Goal: Task Accomplishment & Management: Complete application form

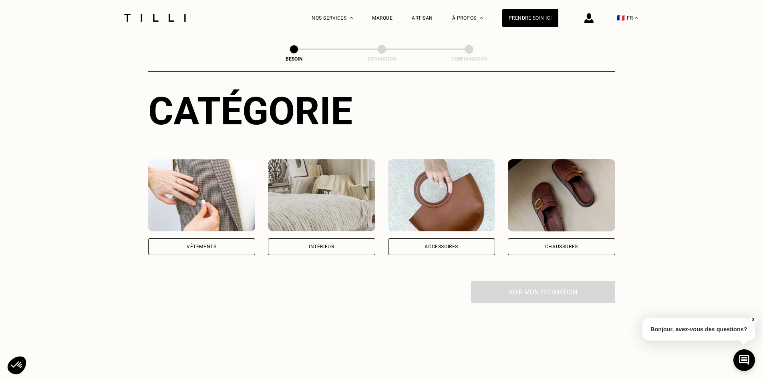
scroll to position [80, 0]
click at [554, 244] on div "Chaussures" at bounding box center [561, 246] width 33 height 5
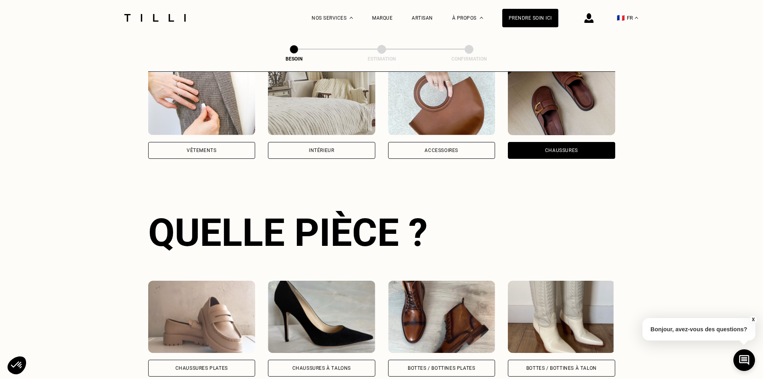
scroll to position [348, 0]
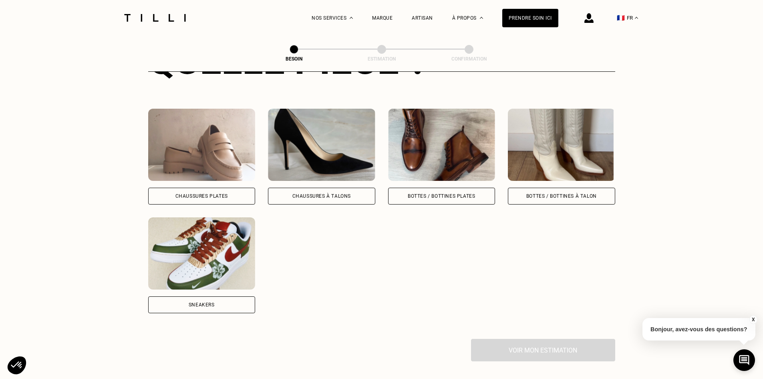
click at [220, 188] on div "Chaussures Plates" at bounding box center [201, 196] width 107 height 17
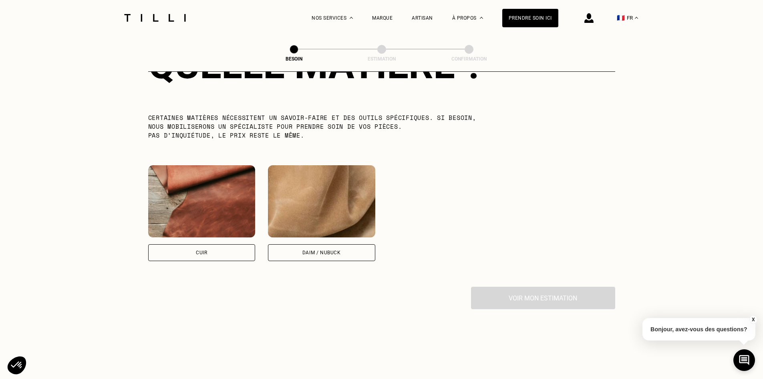
scroll to position [710, 0]
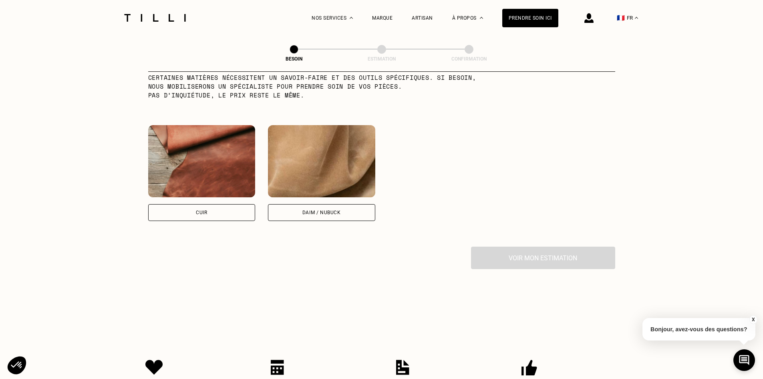
click at [205, 179] on img at bounding box center [201, 161] width 107 height 72
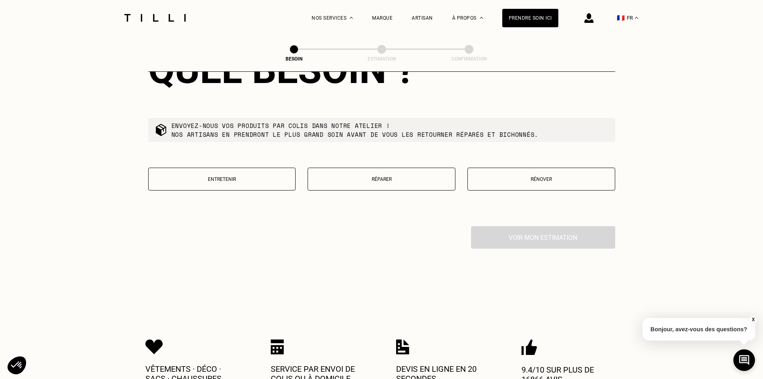
scroll to position [916, 0]
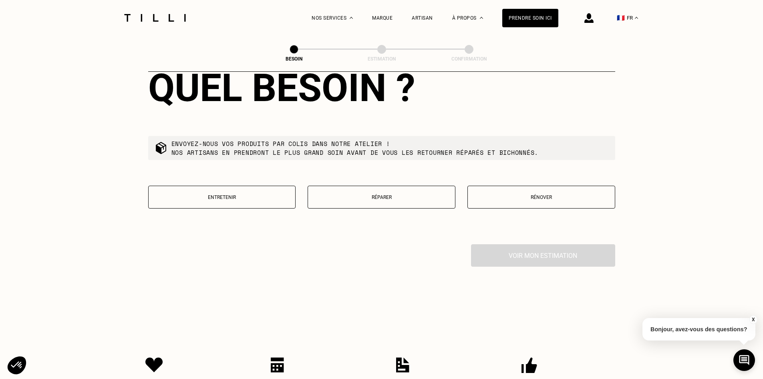
click at [407, 194] on p "Réparer" at bounding box center [381, 197] width 139 height 6
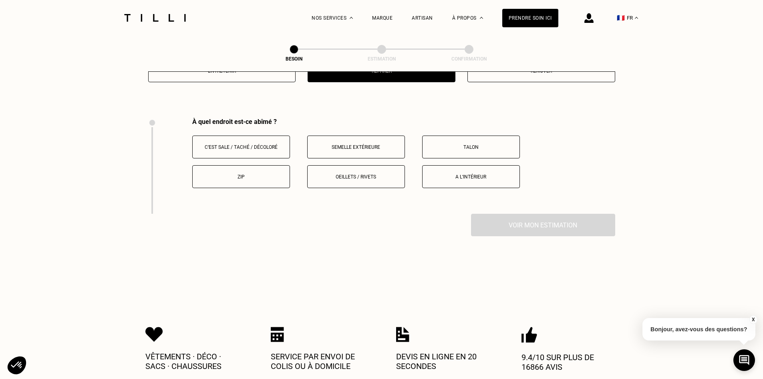
scroll to position [1066, 0]
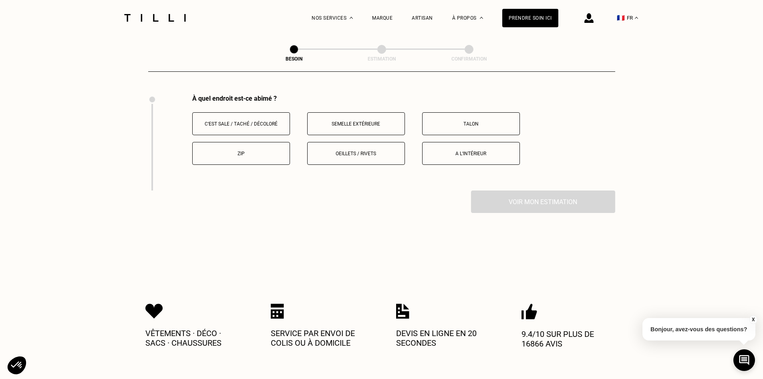
click at [270, 127] on button "C‘est sale / taché / décoloré" at bounding box center [241, 123] width 98 height 23
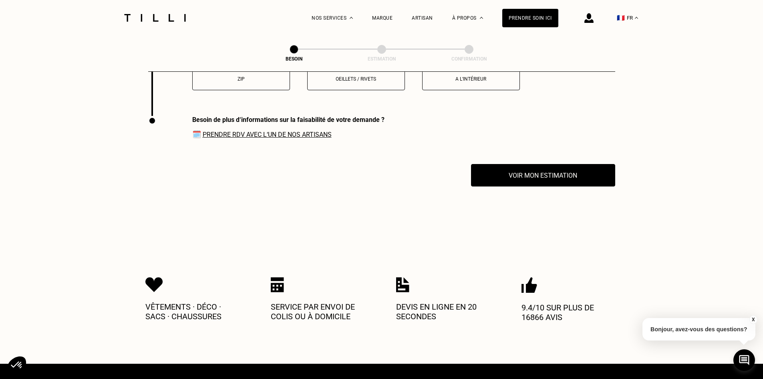
scroll to position [1122, 0]
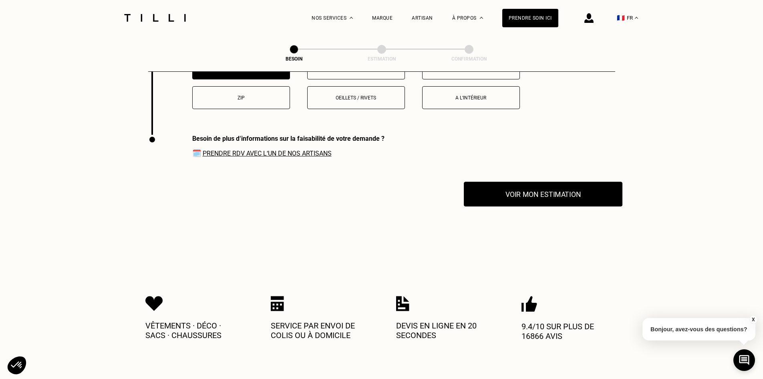
click at [530, 184] on button "Voir mon estimation" at bounding box center [543, 194] width 159 height 25
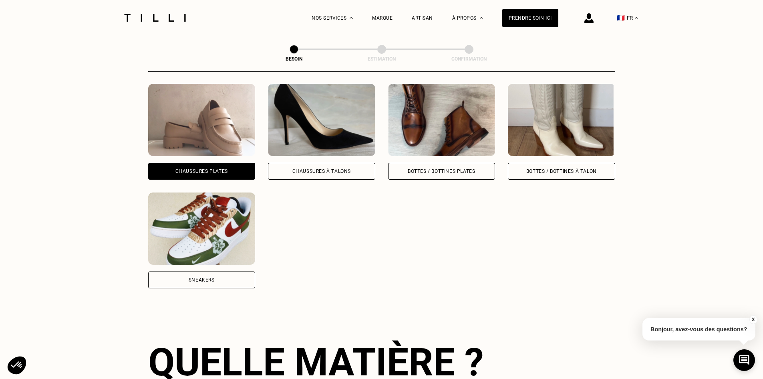
scroll to position [360, 0]
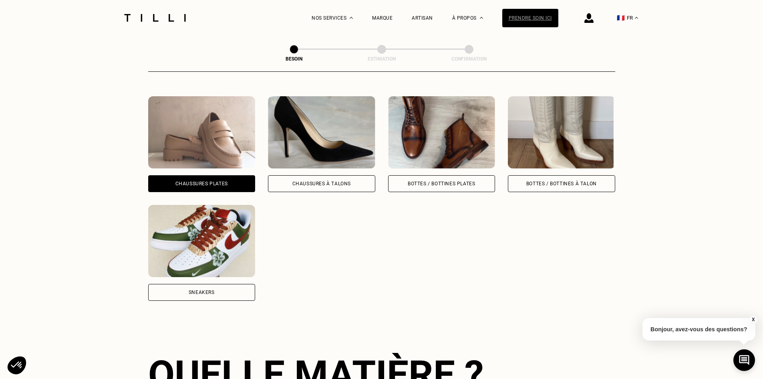
click at [535, 11] on div "Prendre soin ici" at bounding box center [531, 18] width 56 height 18
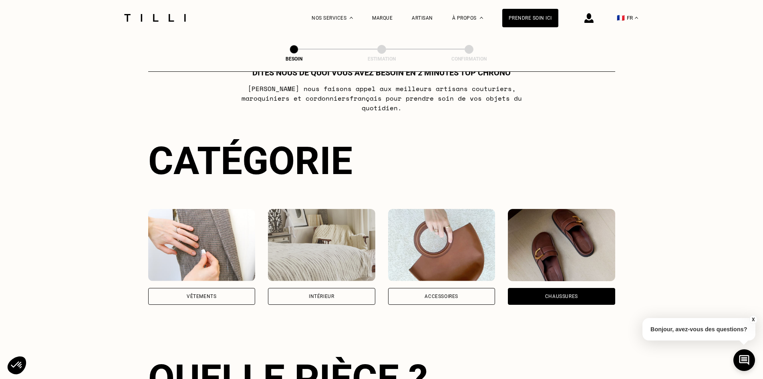
scroll to position [80, 0]
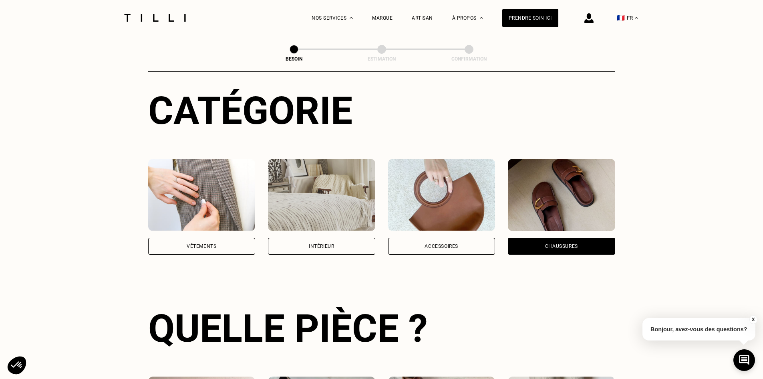
click at [227, 229] on div "Vêtements" at bounding box center [201, 207] width 107 height 96
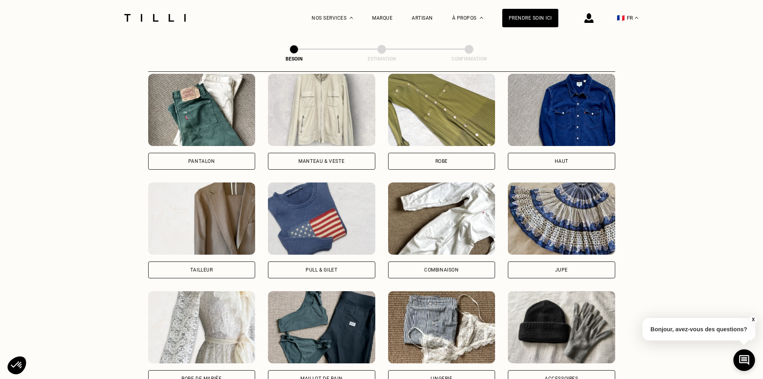
scroll to position [382, 0]
click at [551, 114] on img at bounding box center [561, 110] width 107 height 72
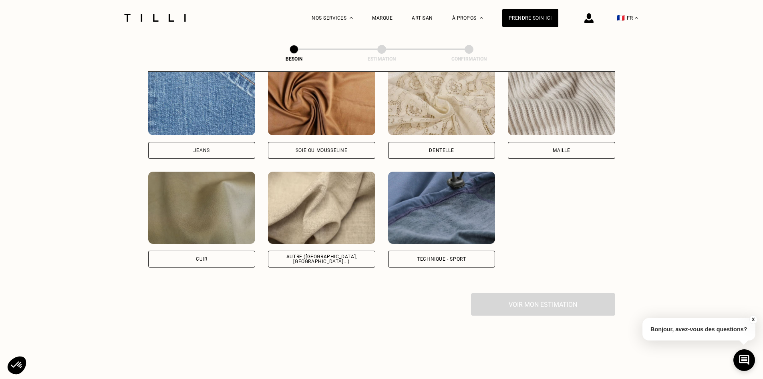
scroll to position [898, 0]
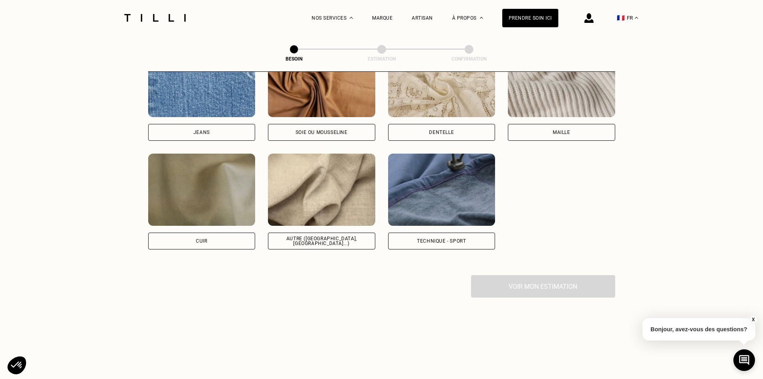
click at [321, 202] on img at bounding box center [321, 189] width 107 height 72
select select "FR"
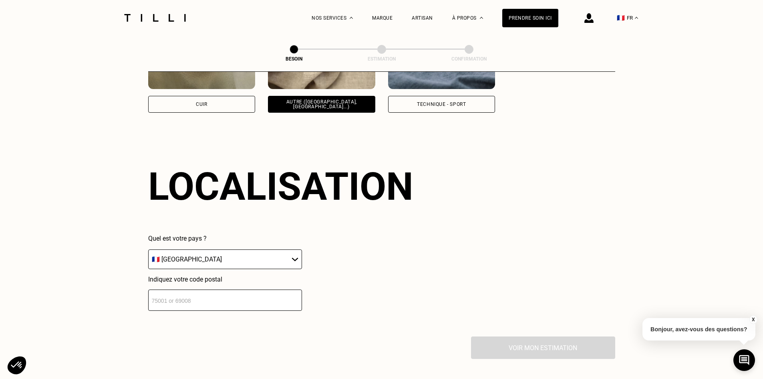
scroll to position [1078, 0]
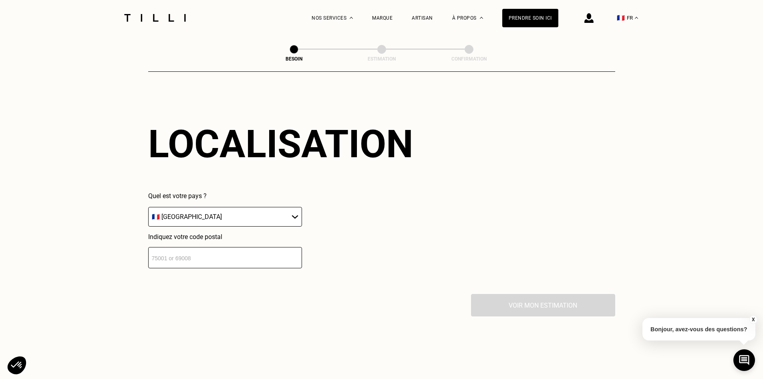
click at [242, 252] on input "number" at bounding box center [225, 257] width 154 height 21
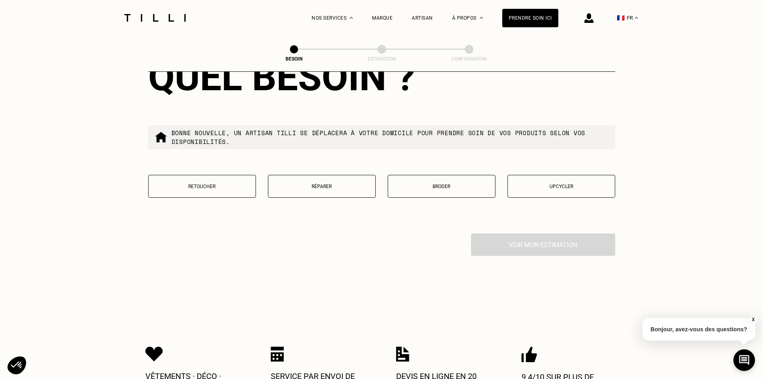
scroll to position [1357, 0]
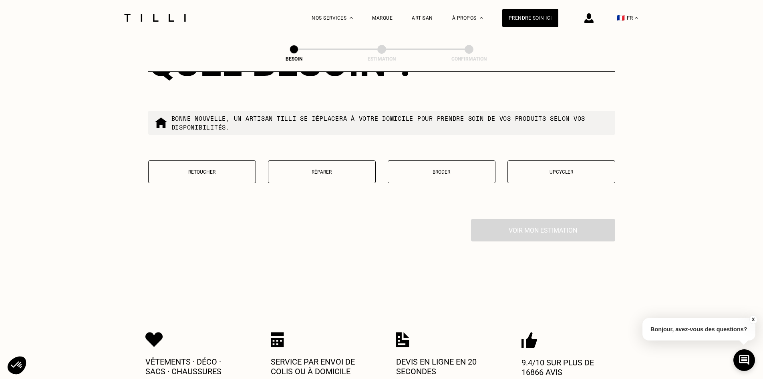
type input "92250"
click at [354, 177] on button "Réparer" at bounding box center [322, 171] width 108 height 23
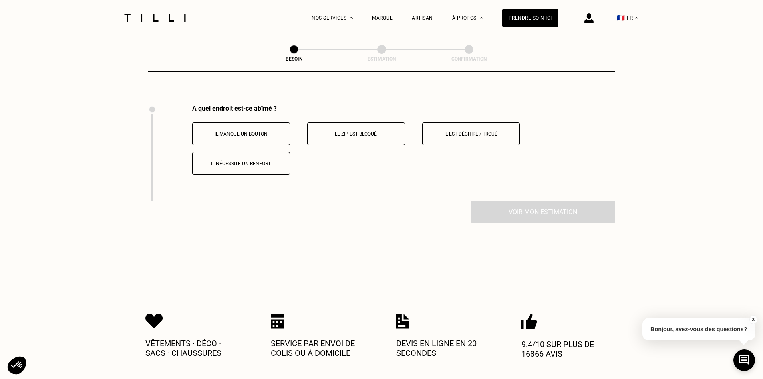
scroll to position [1482, 0]
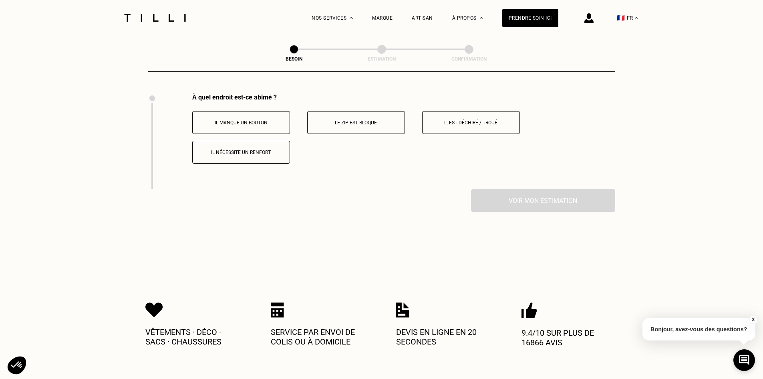
click at [462, 125] on button "Il est déchiré / troué" at bounding box center [471, 122] width 98 height 23
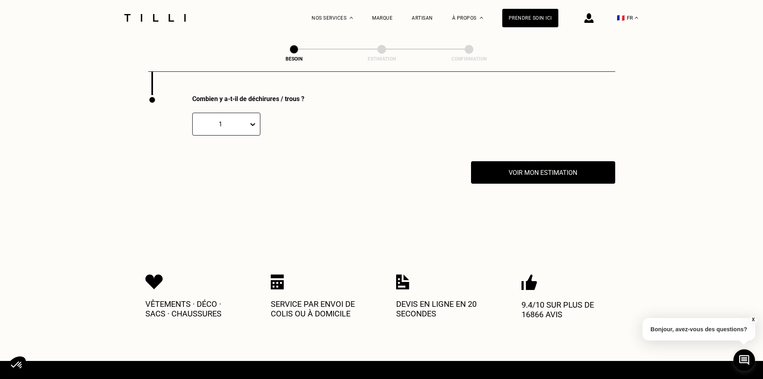
scroll to position [1578, 0]
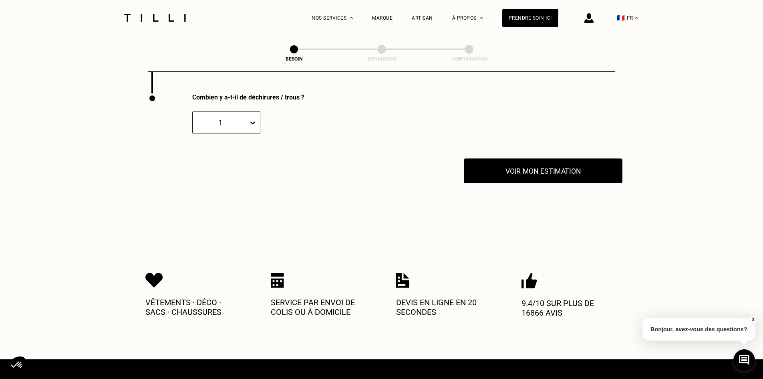
click at [499, 168] on button "Voir mon estimation" at bounding box center [543, 170] width 159 height 25
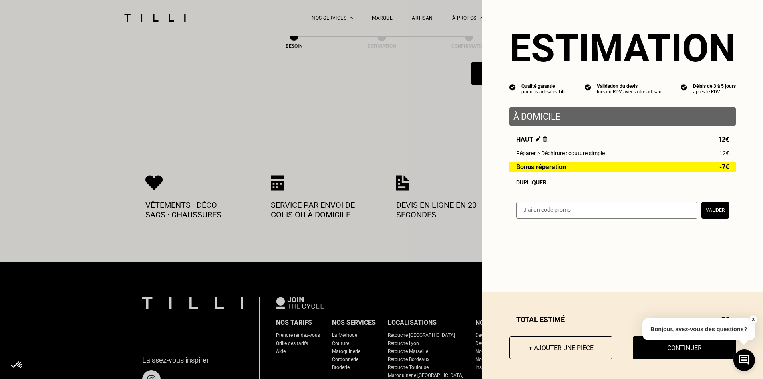
scroll to position [1658, 0]
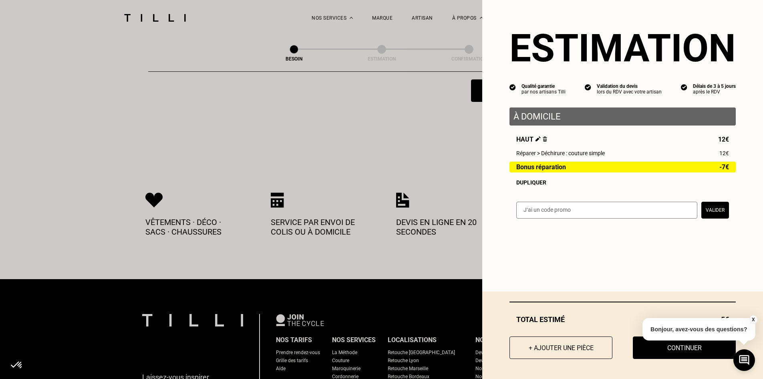
click at [753, 321] on button "X" at bounding box center [753, 319] width 8 height 9
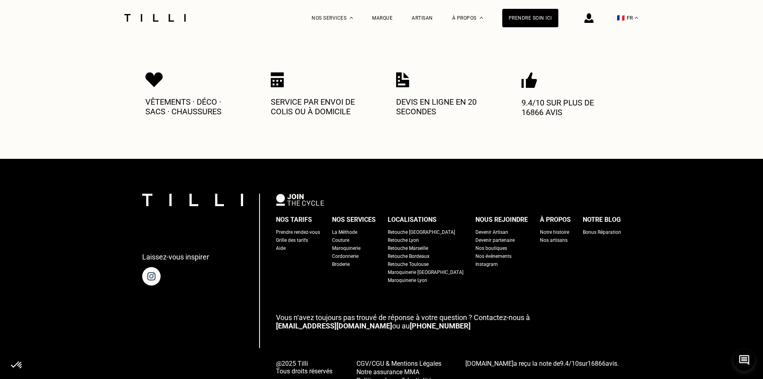
scroll to position [1815, 0]
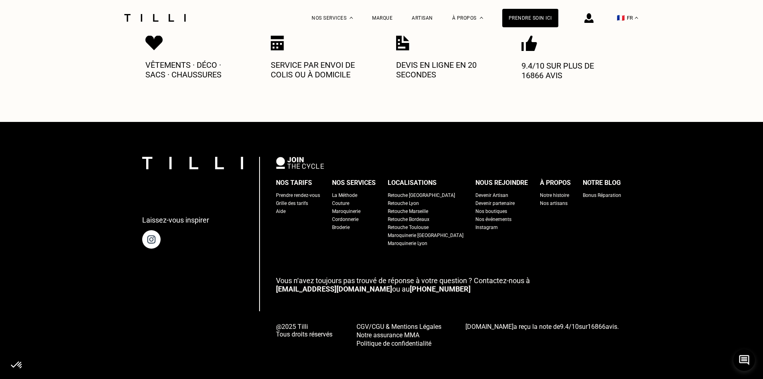
click at [478, 191] on div "Devenir Artisan" at bounding box center [492, 195] width 33 height 8
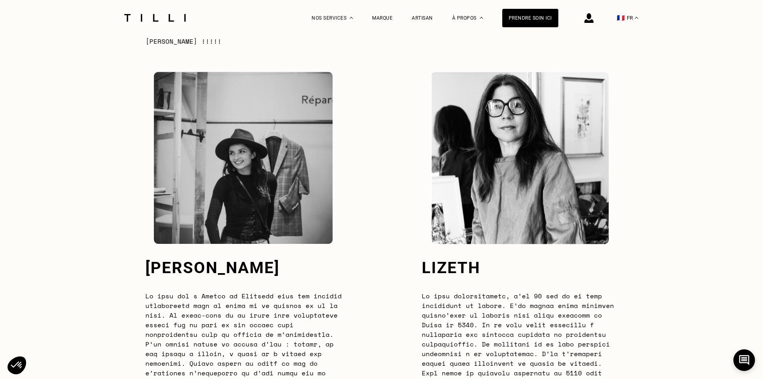
scroll to position [2124, 0]
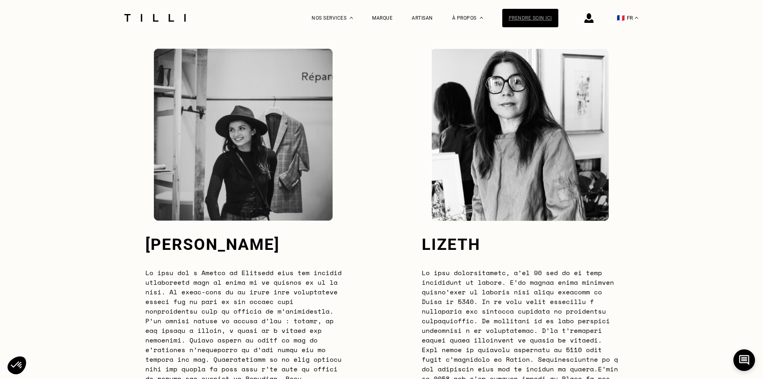
click at [525, 21] on div "Prendre soin ici" at bounding box center [531, 18] width 56 height 18
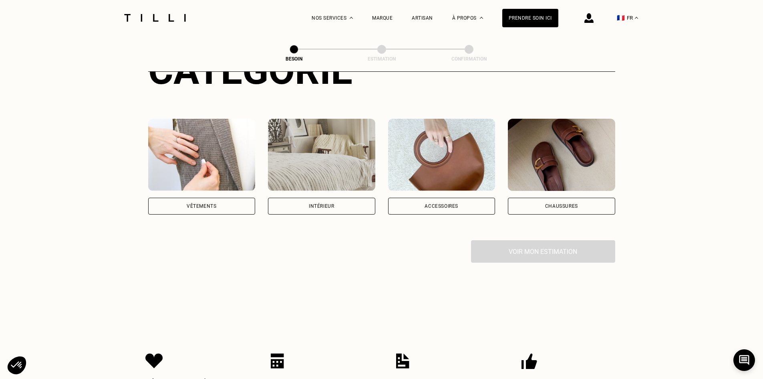
click at [210, 172] on img at bounding box center [201, 155] width 107 height 72
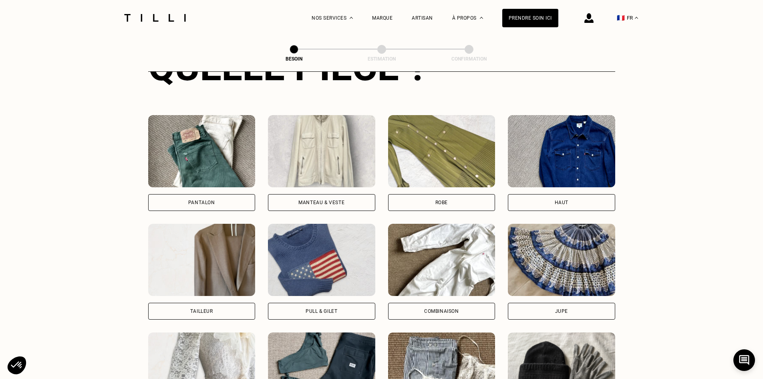
scroll to position [342, 0]
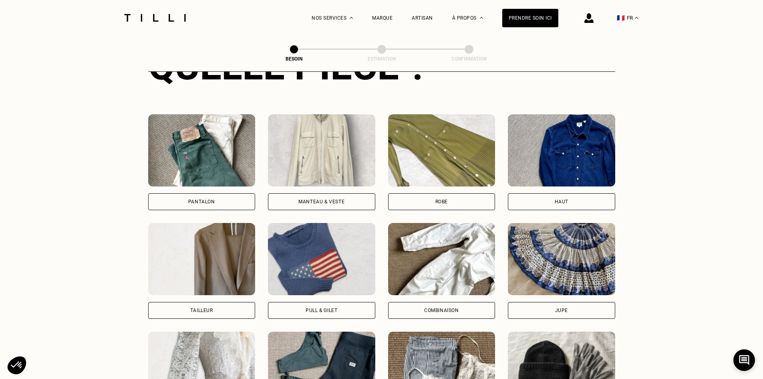
click at [572, 157] on img at bounding box center [561, 150] width 107 height 72
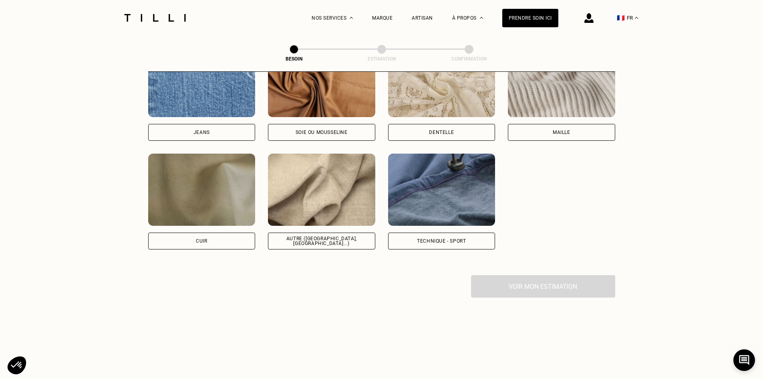
click at [339, 182] on img at bounding box center [321, 189] width 107 height 72
select select "FR"
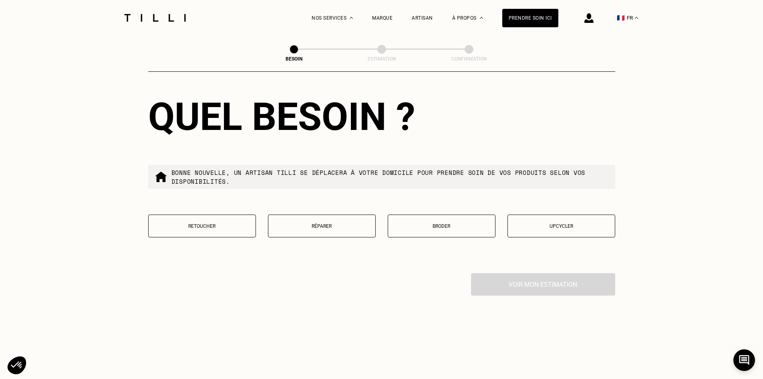
scroll to position [1303, 0]
click at [347, 228] on button "Réparer" at bounding box center [322, 225] width 108 height 23
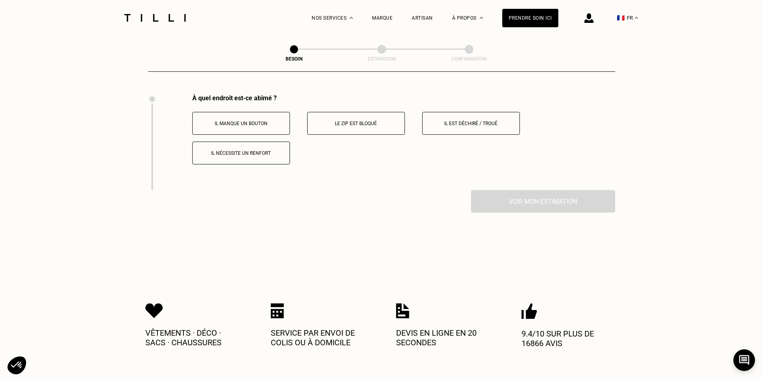
scroll to position [1482, 0]
click at [443, 126] on button "Il est déchiré / troué" at bounding box center [471, 122] width 98 height 23
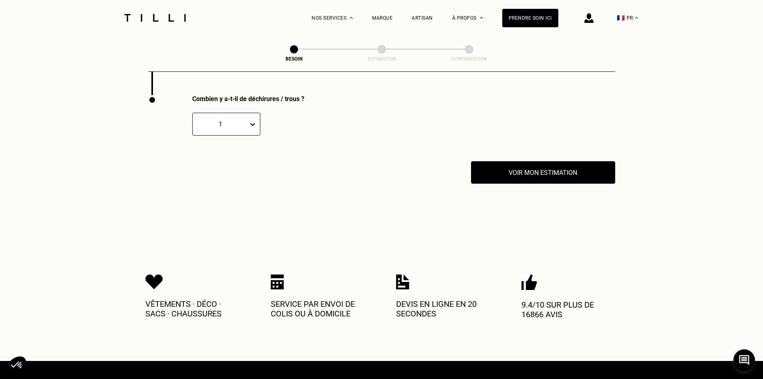
scroll to position [1578, 0]
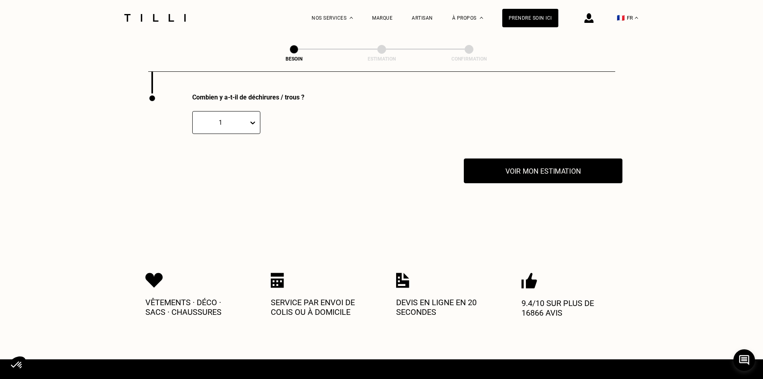
click at [530, 169] on button "Voir mon estimation" at bounding box center [543, 170] width 159 height 25
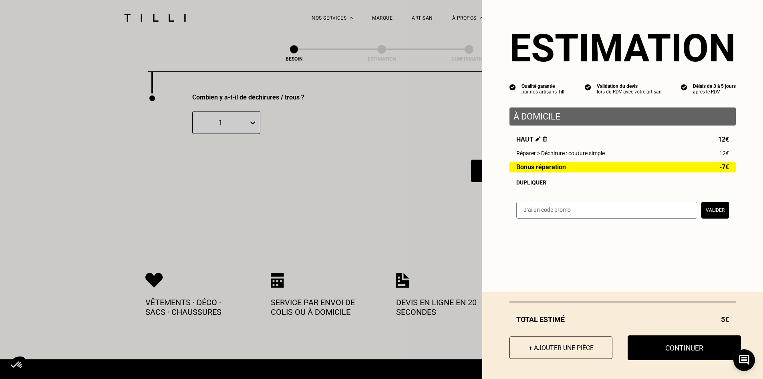
click at [695, 341] on button "Continuer" at bounding box center [684, 347] width 113 height 25
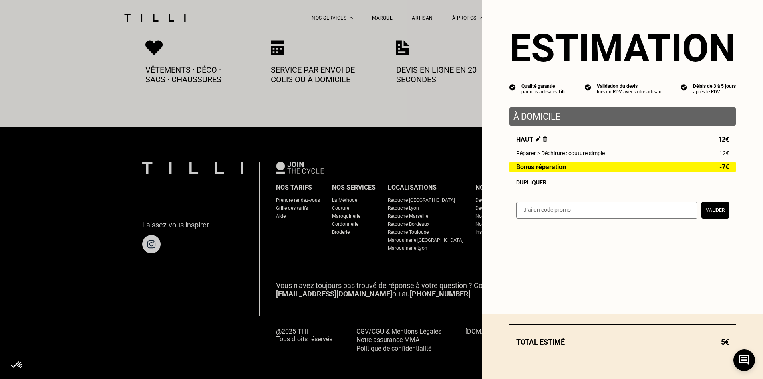
select select "FR"
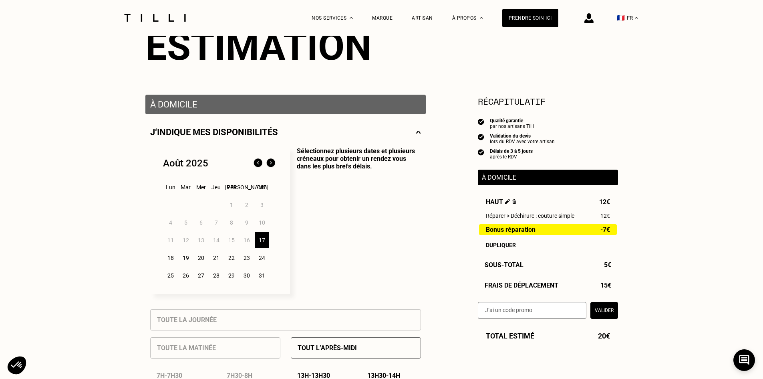
scroll to position [80, 0]
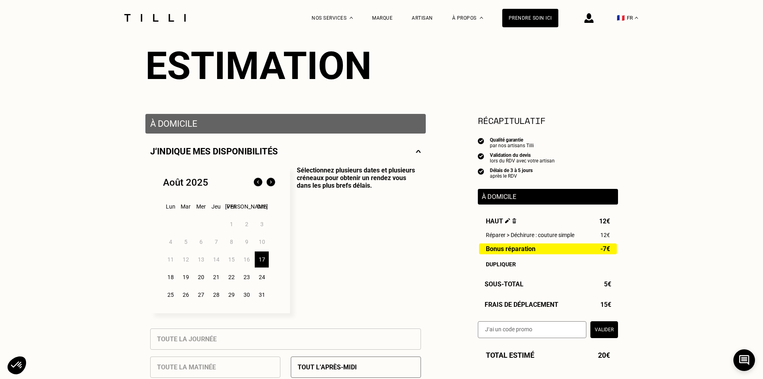
click at [218, 150] on p "J‘indique mes disponibilités" at bounding box center [214, 151] width 128 height 10
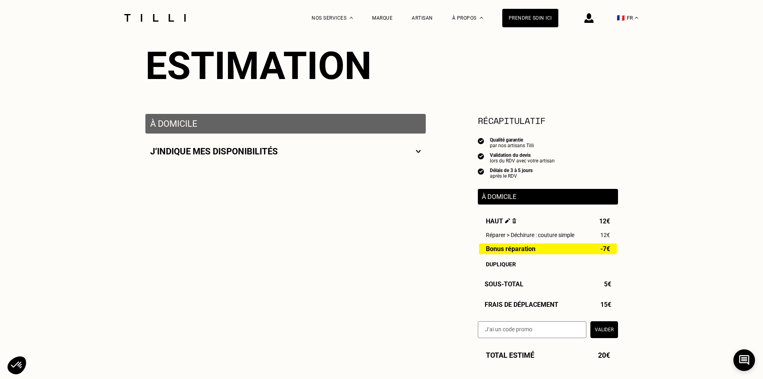
click at [218, 150] on p "J‘indique mes disponibilités" at bounding box center [214, 151] width 128 height 10
select select "FR"
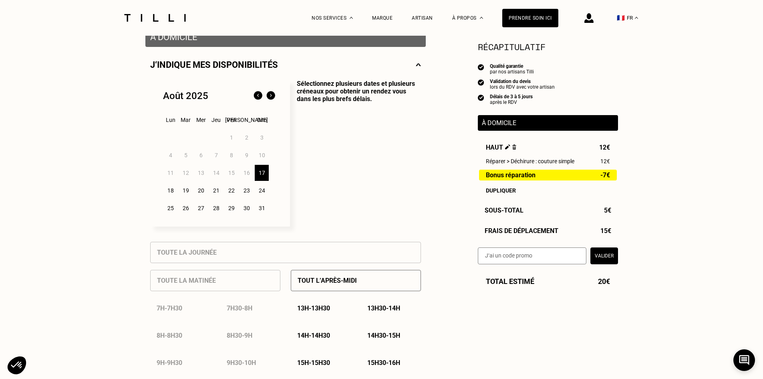
scroll to position [120, 0]
